Goal: Task Accomplishment & Management: Complete application form

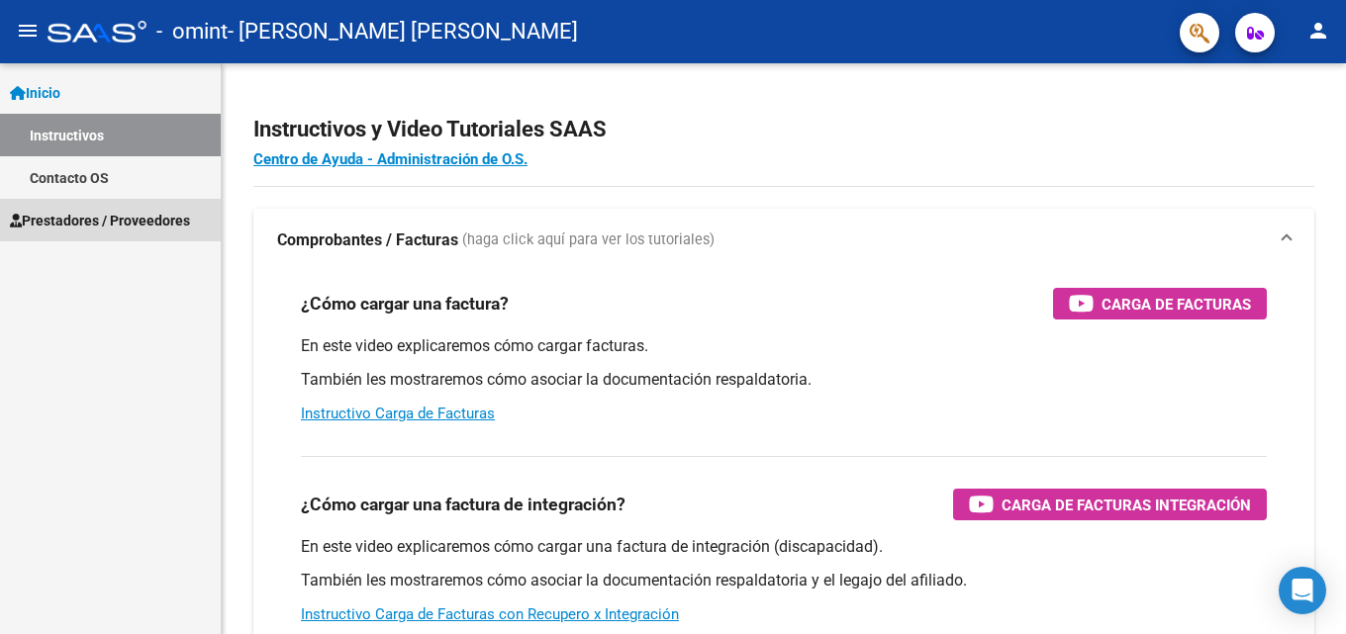
click at [173, 218] on span "Prestadores / Proveedores" at bounding box center [100, 221] width 180 height 22
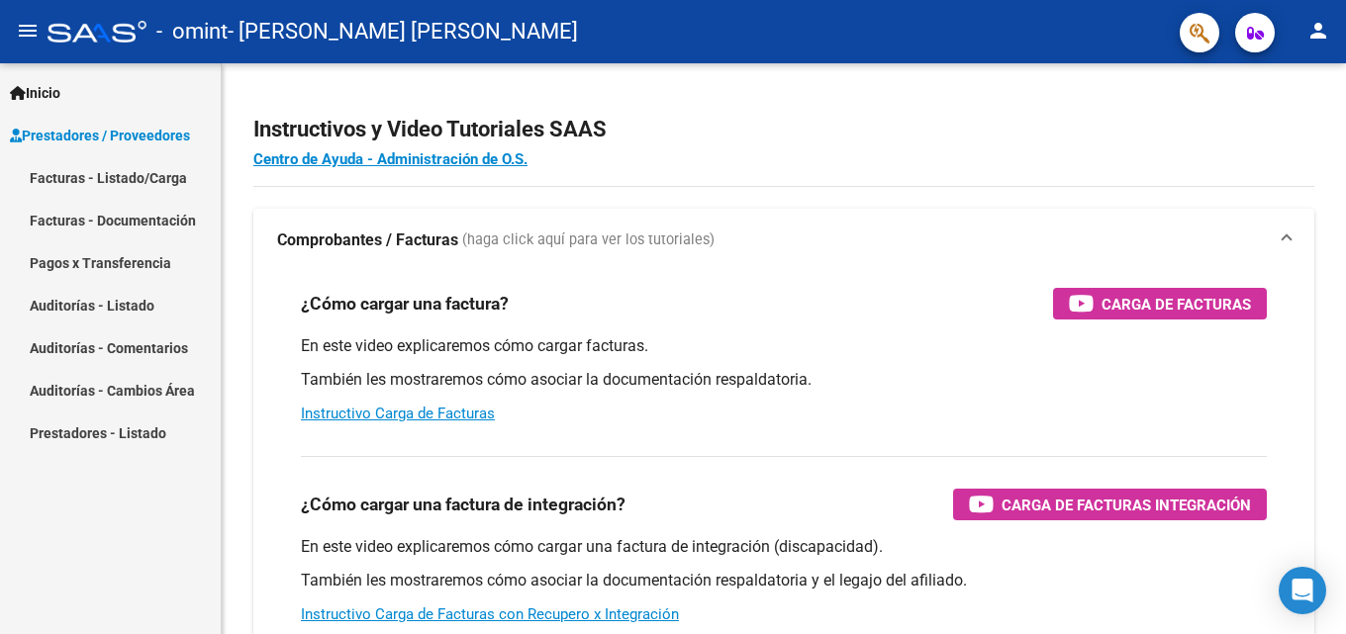
click at [127, 168] on link "Facturas - Listado/Carga" at bounding box center [110, 177] width 221 height 43
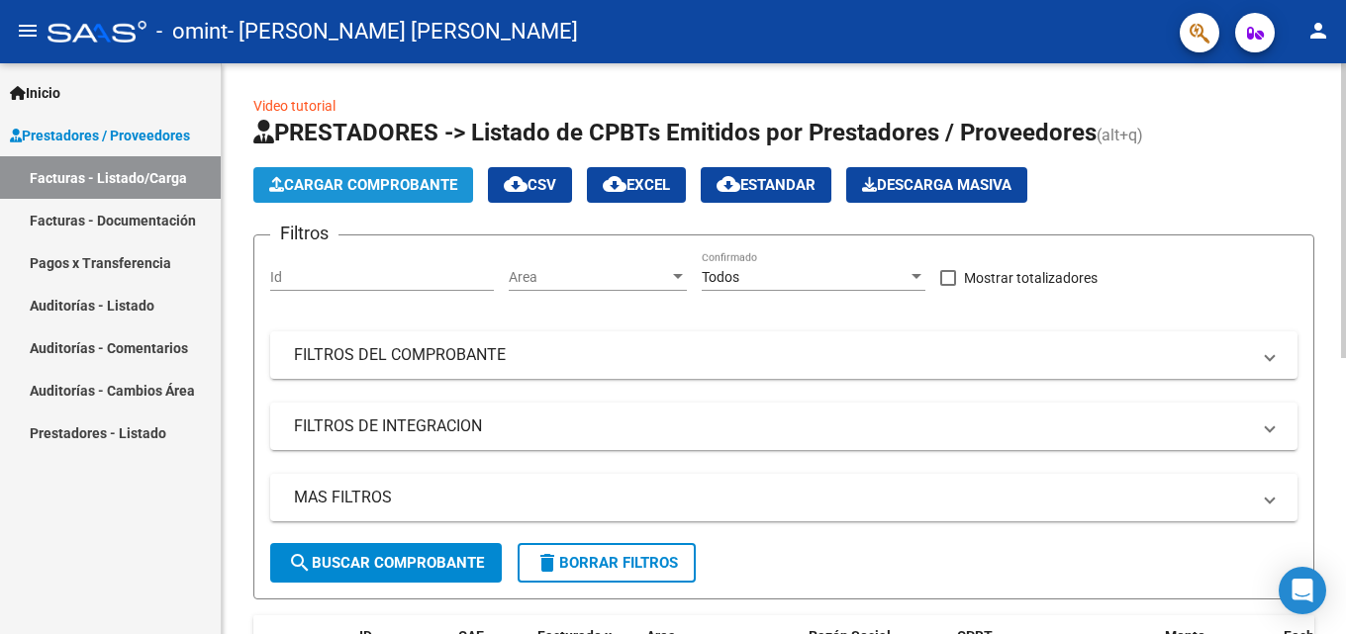
click at [359, 181] on span "Cargar Comprobante" at bounding box center [363, 185] width 188 height 18
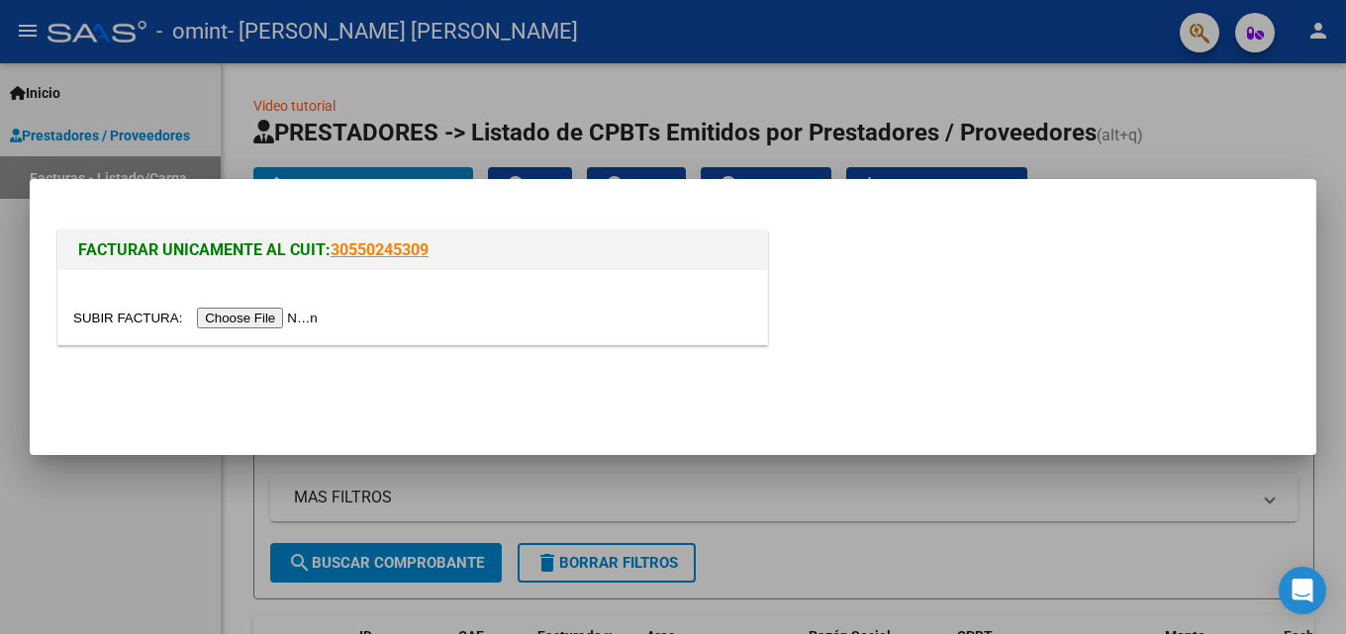
click at [300, 321] on input "file" at bounding box center [198, 318] width 250 height 21
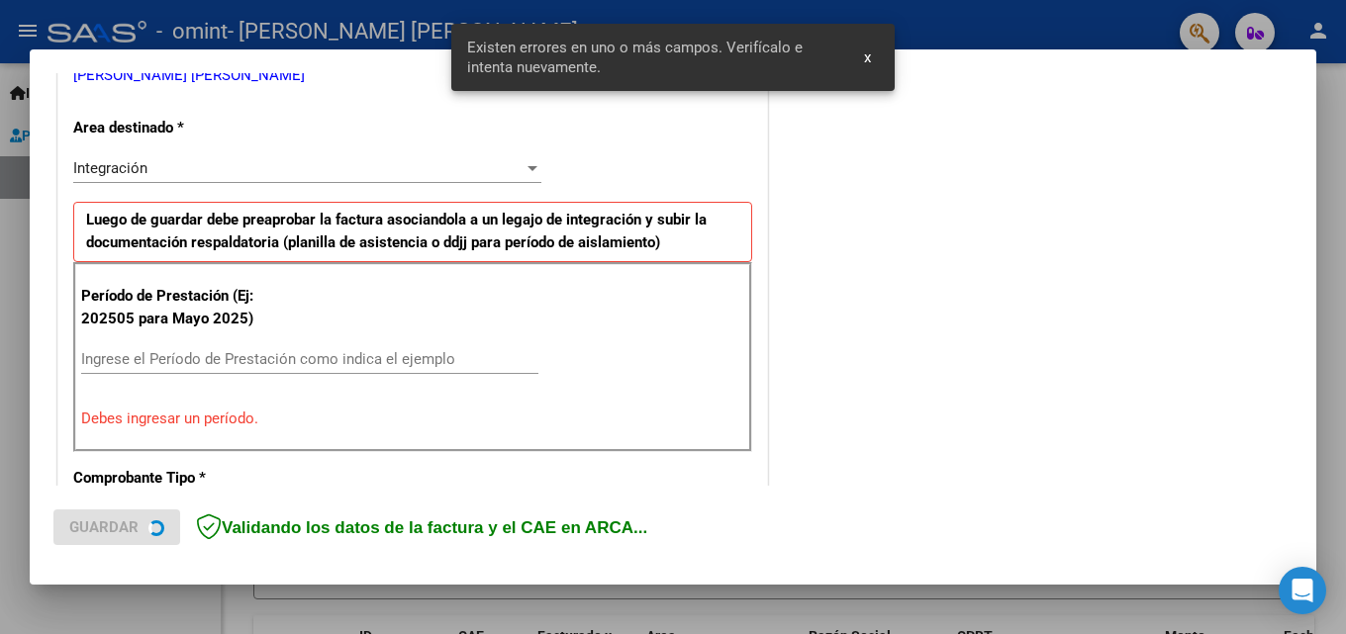
scroll to position [446, 0]
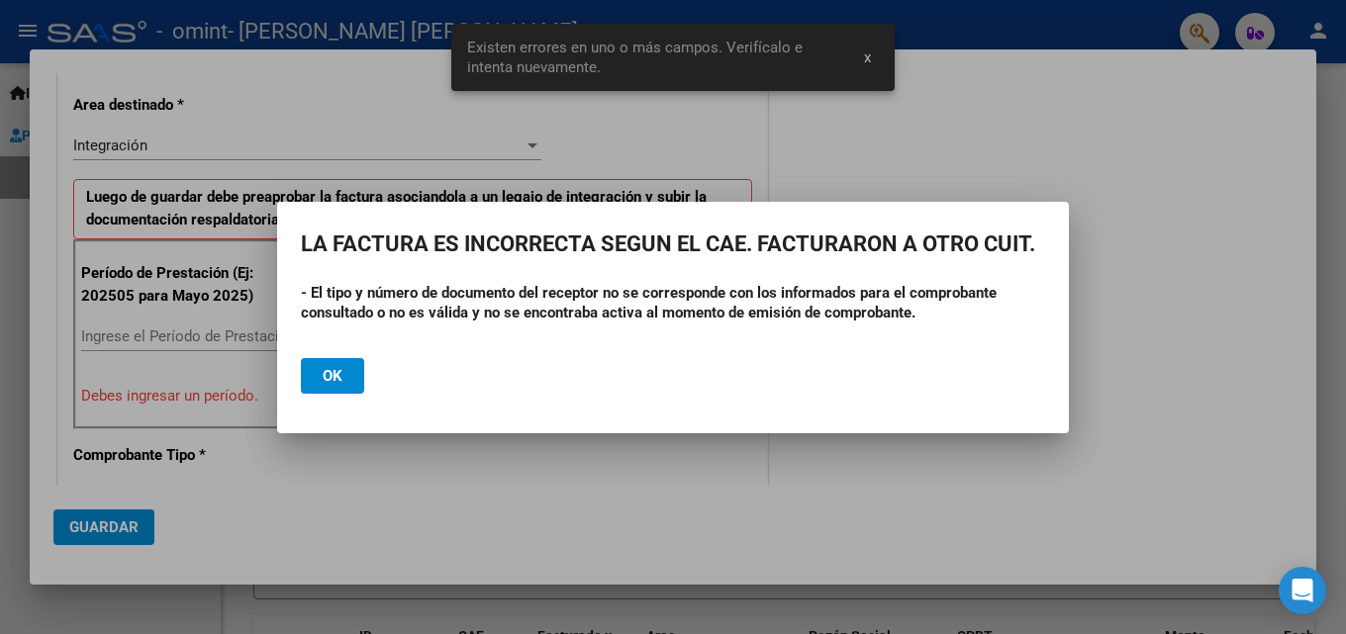
click at [866, 57] on div at bounding box center [673, 317] width 1346 height 634
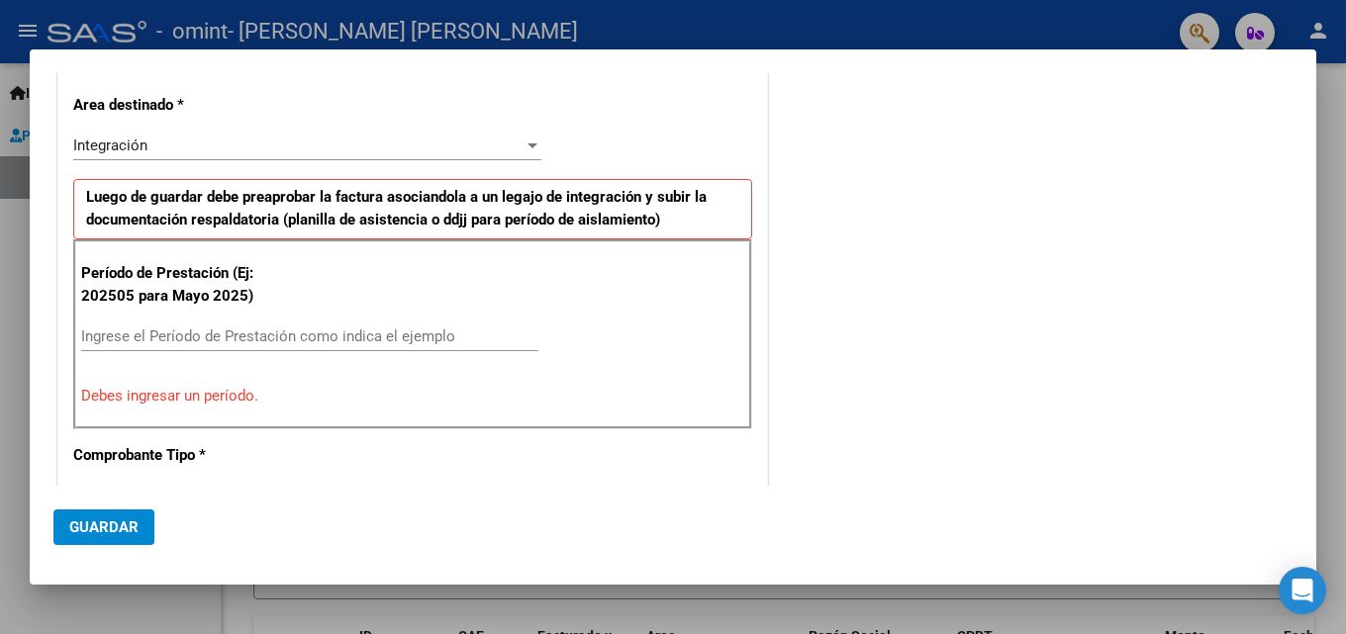
click at [162, 338] on input "Ingrese el Período de Prestación como indica el ejemplo" at bounding box center [309, 337] width 457 height 18
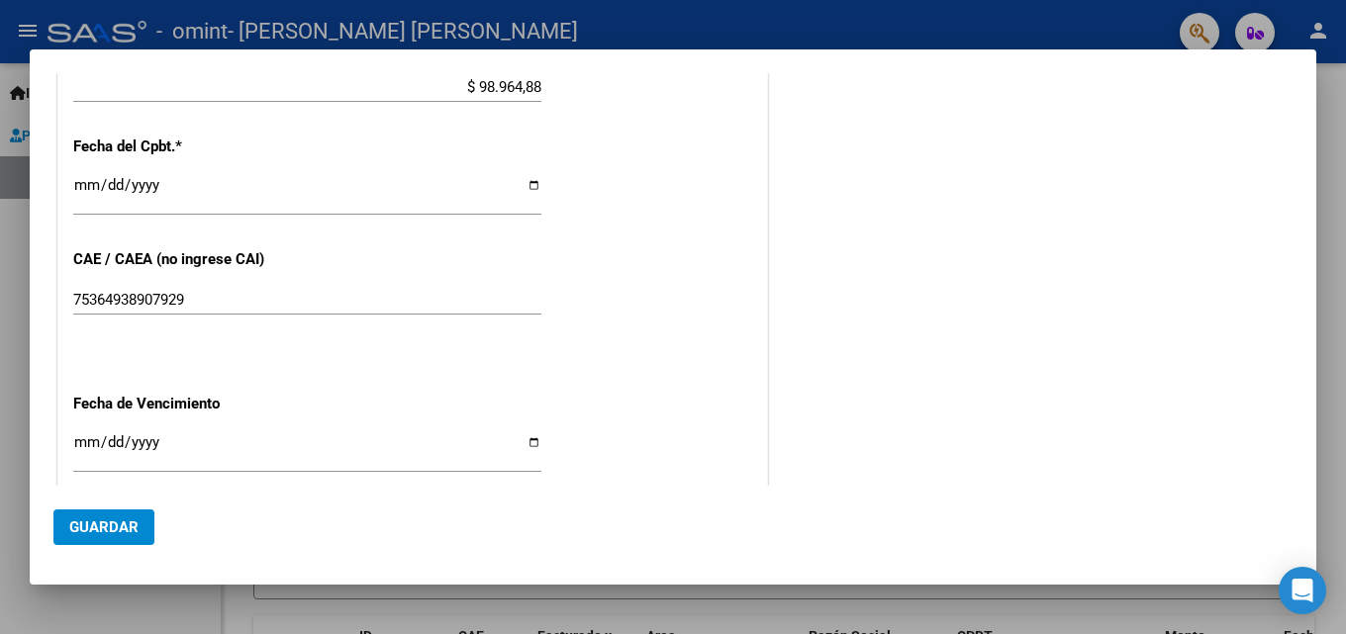
scroll to position [1139, 0]
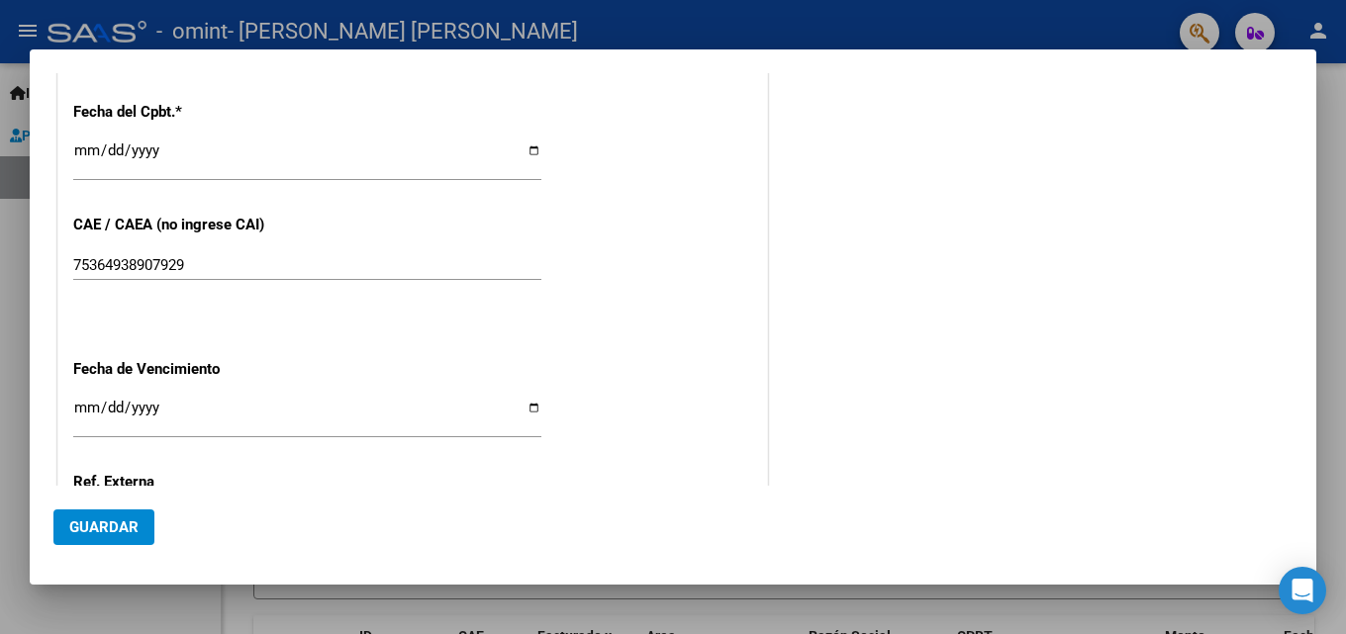
type input "202508"
click at [533, 406] on input "Ingresar la fecha" at bounding box center [307, 416] width 468 height 32
type input "[DATE]"
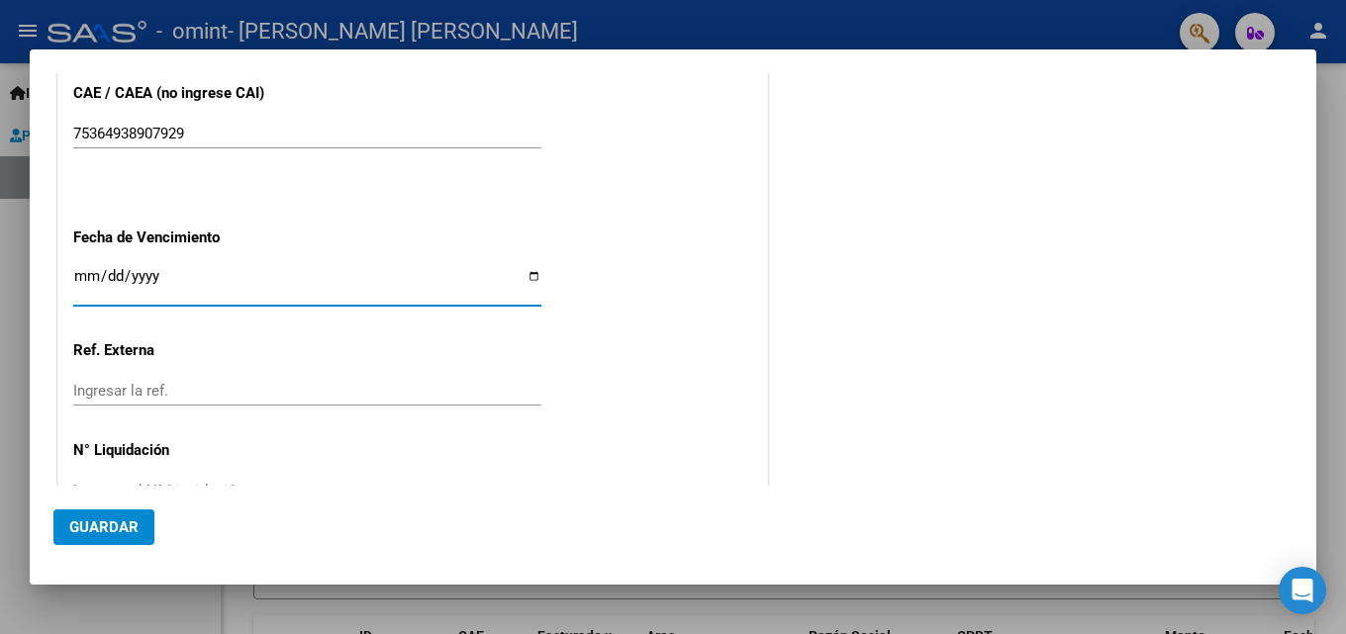
scroll to position [1329, 0]
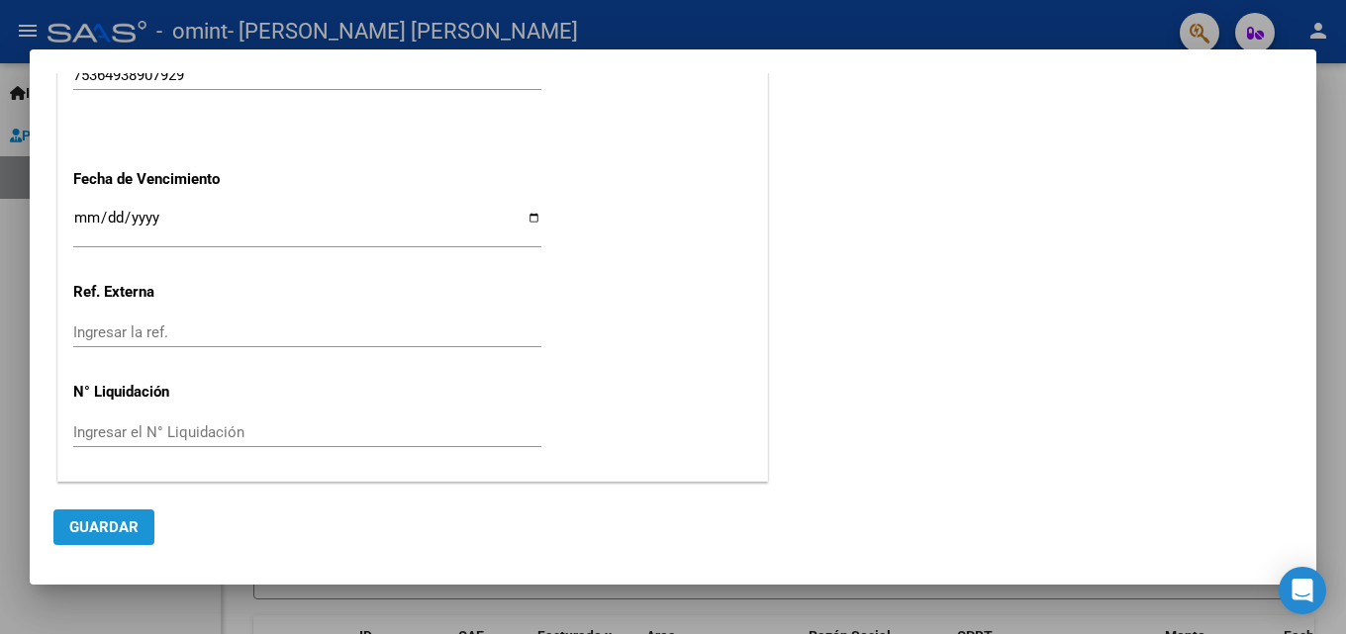
click at [138, 531] on button "Guardar" at bounding box center [103, 528] width 101 height 36
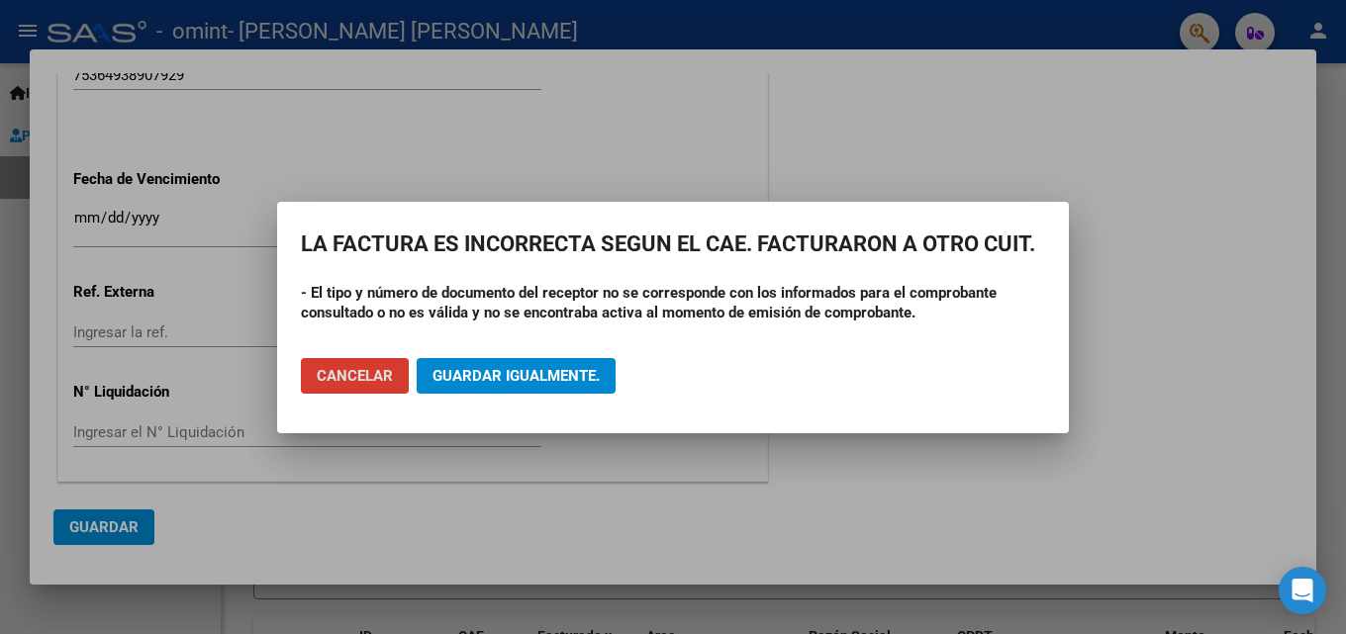
click at [343, 379] on span "Cancelar" at bounding box center [355, 376] width 76 height 18
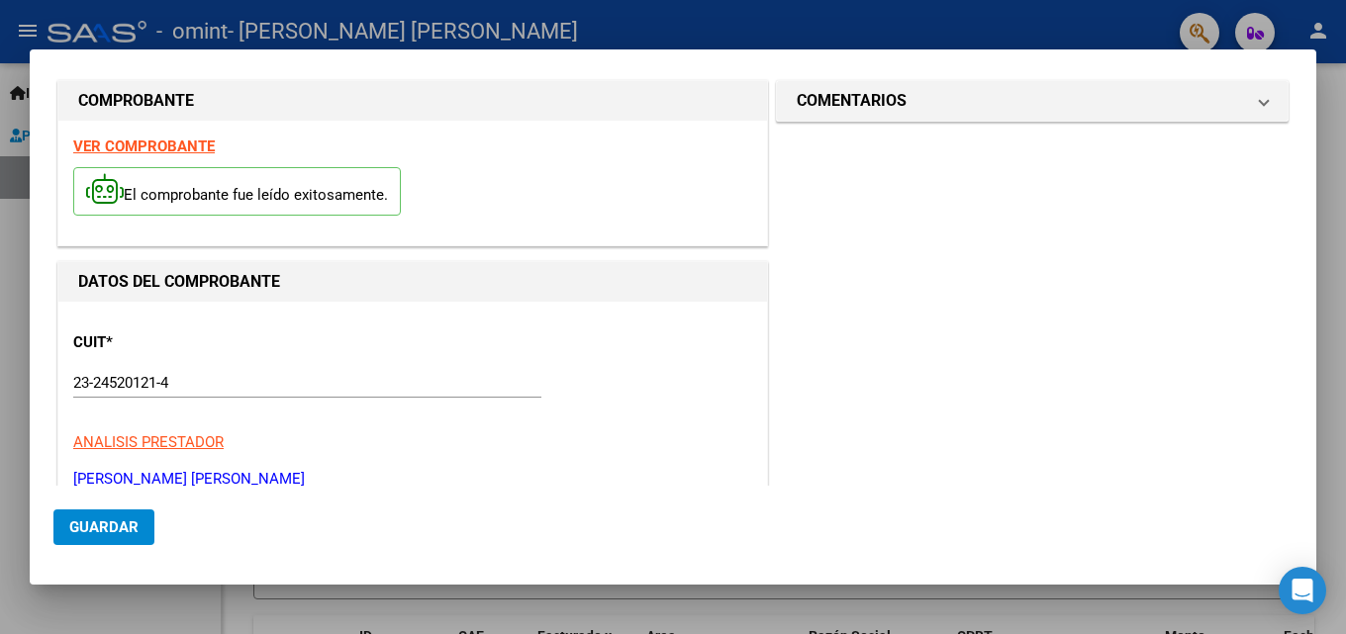
scroll to position [0, 0]
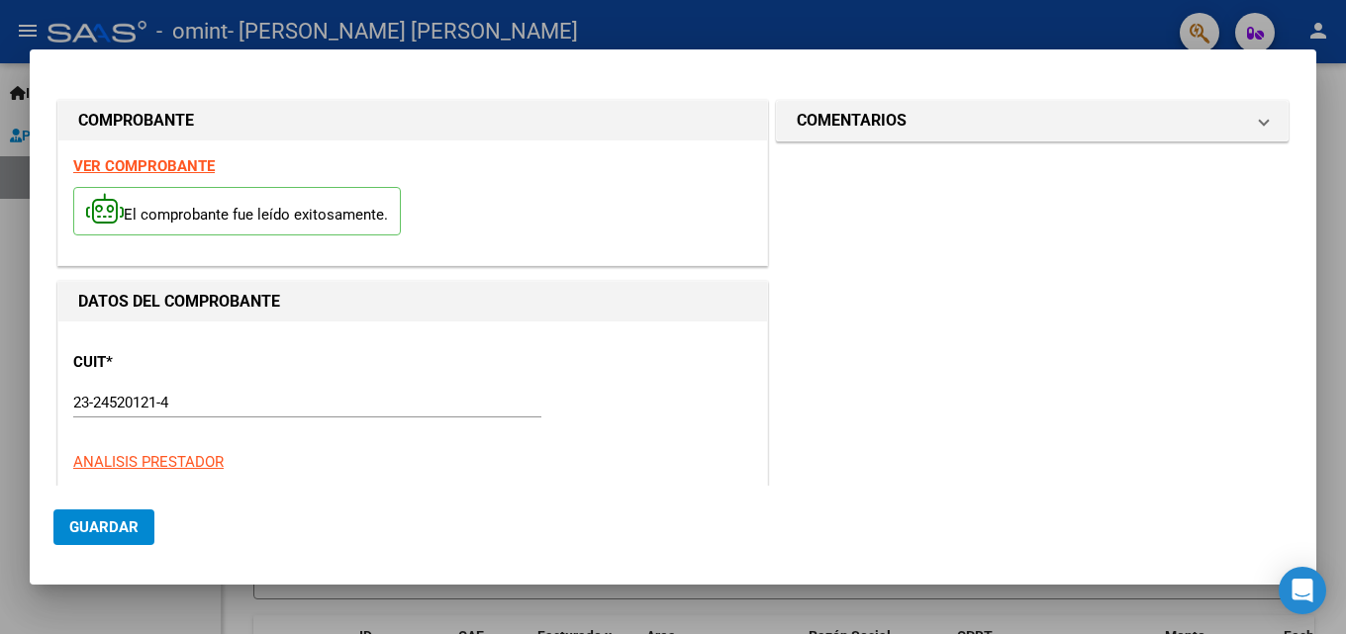
click at [111, 166] on strong "VER COMPROBANTE" at bounding box center [144, 166] width 142 height 18
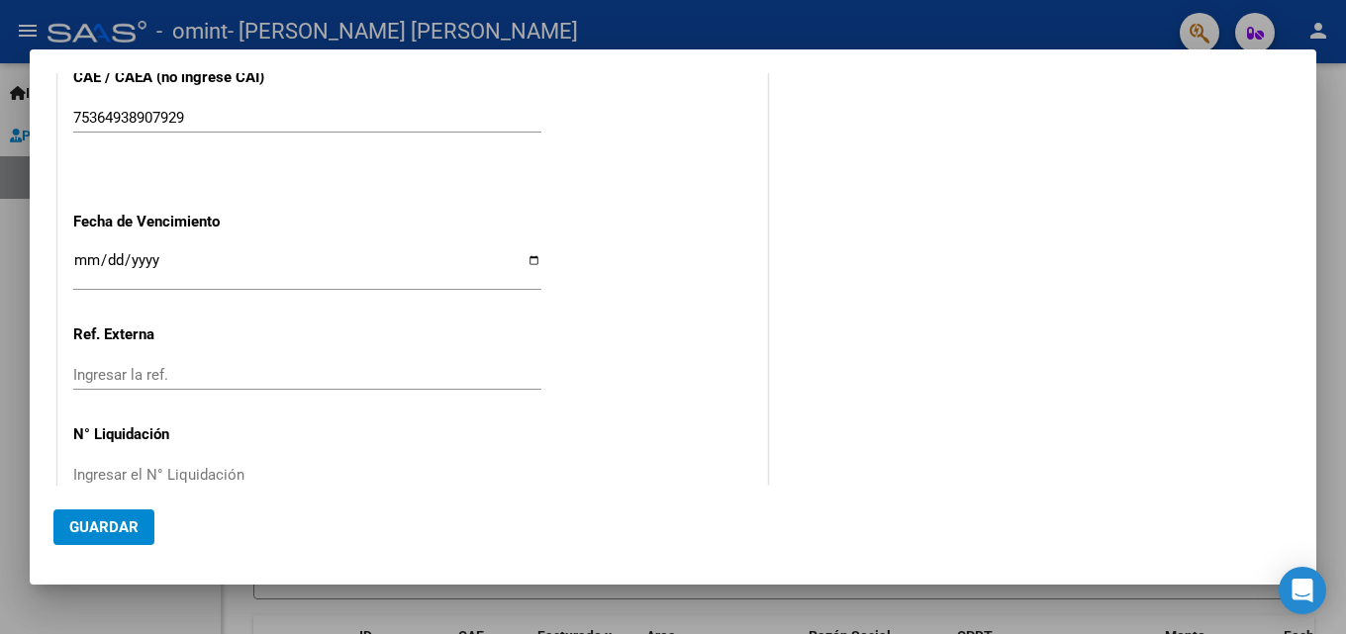
scroll to position [1329, 0]
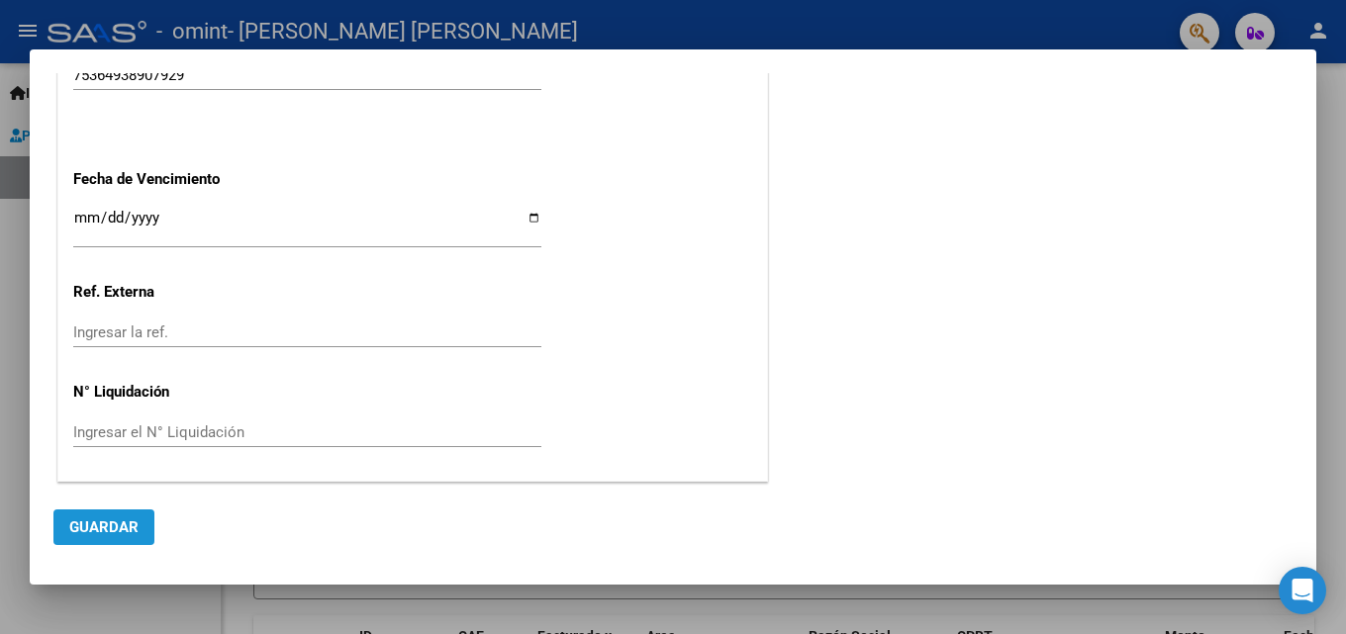
click at [136, 525] on span "Guardar" at bounding box center [103, 528] width 69 height 18
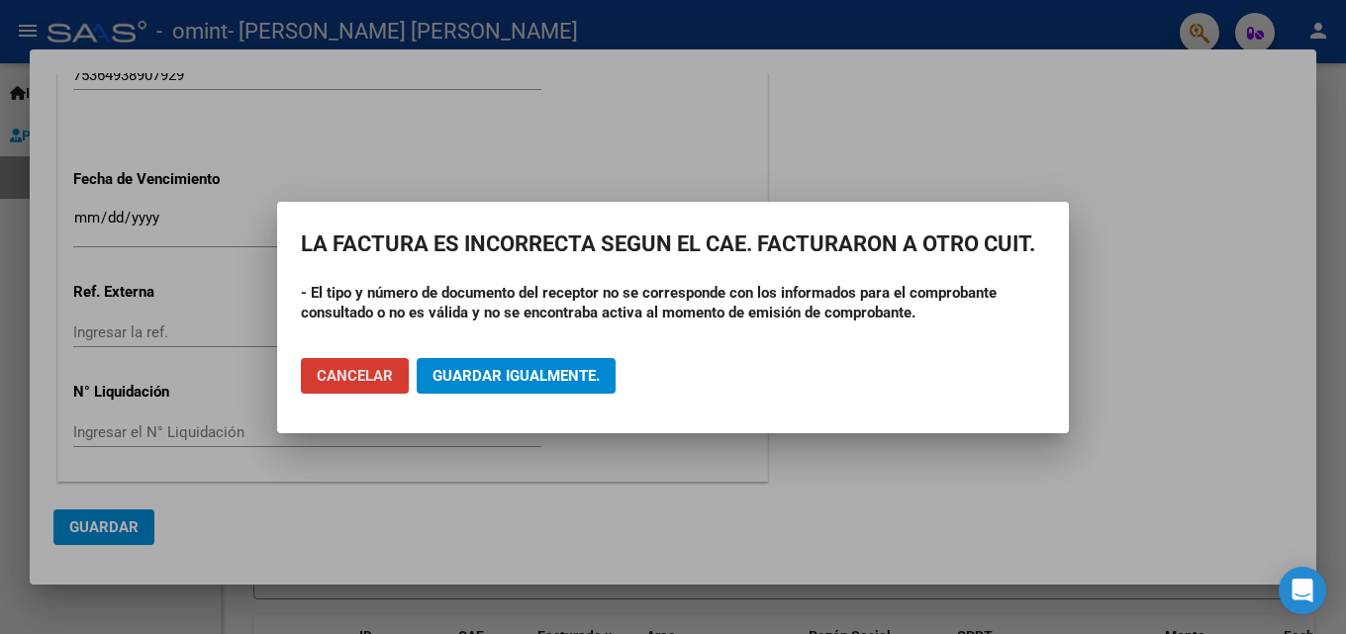
click at [316, 377] on button "Cancelar" at bounding box center [355, 376] width 108 height 36
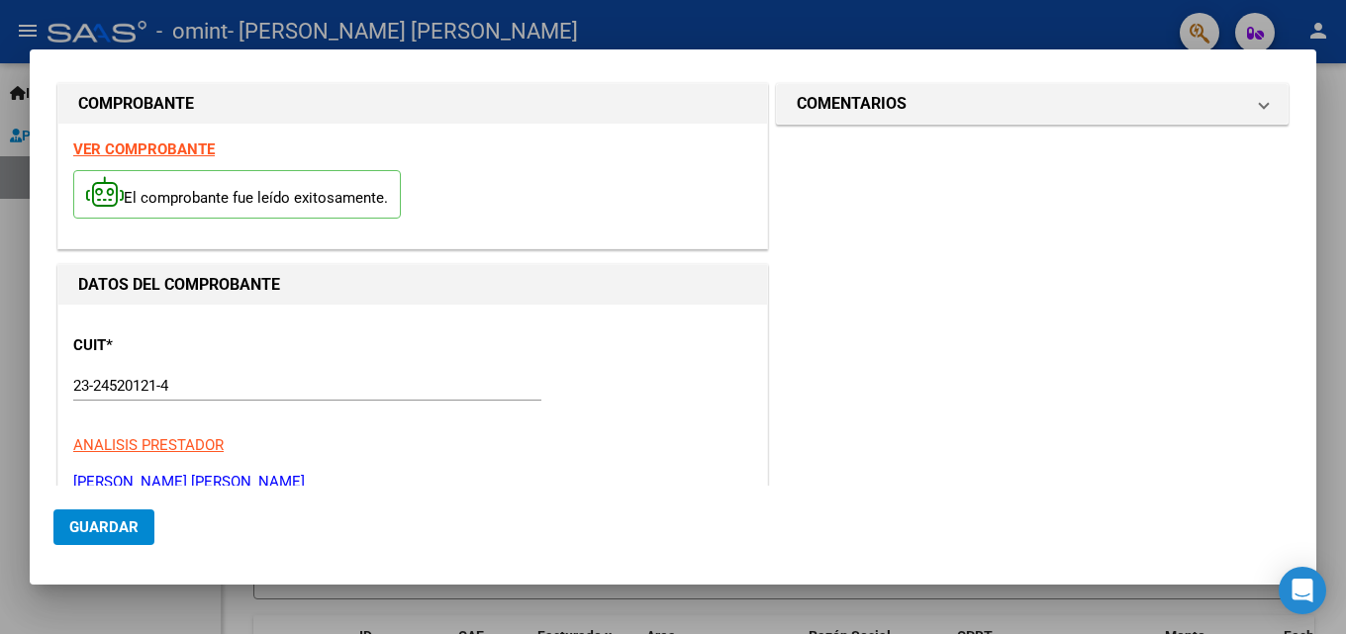
scroll to position [0, 0]
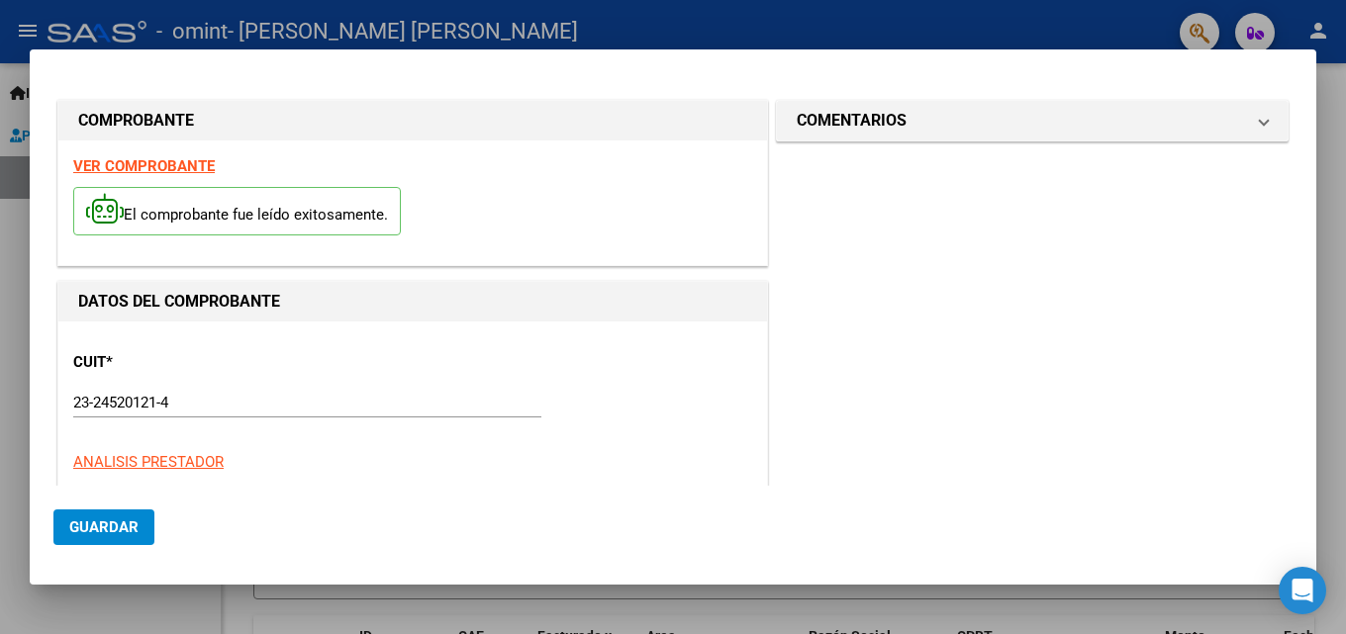
click at [190, 169] on strong "VER COMPROBANTE" at bounding box center [144, 166] width 142 height 18
